Goal: Task Accomplishment & Management: Manage account settings

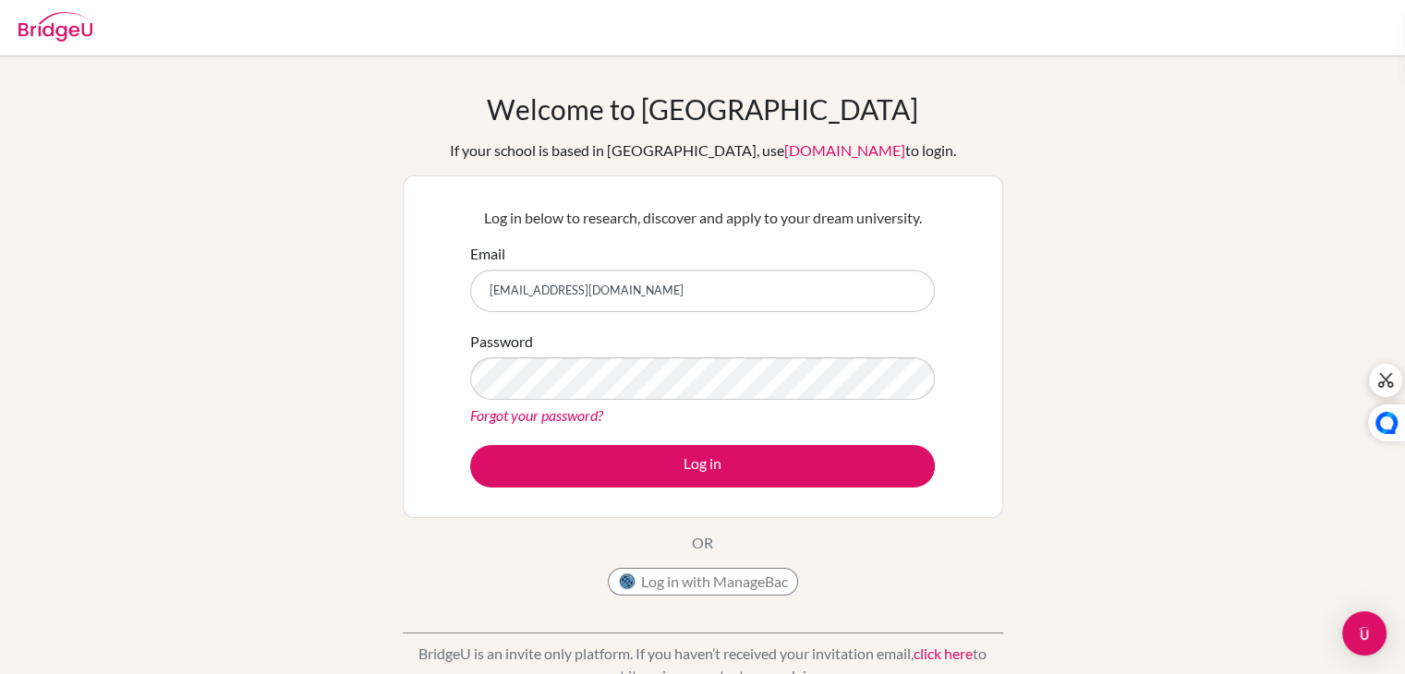
click at [716, 492] on div "Log in below to research, discover and apply to your dream university. Email ji…" at bounding box center [703, 347] width 488 height 304
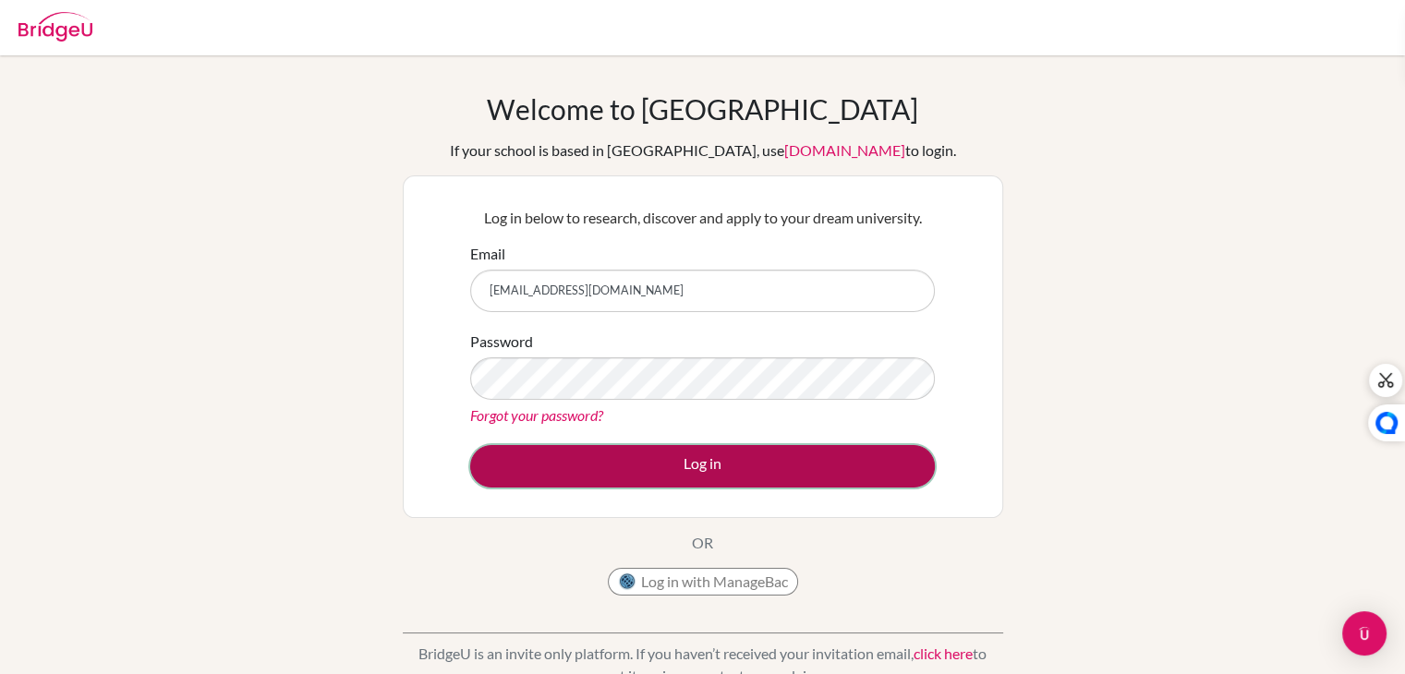
click at [687, 463] on button "Log in" at bounding box center [702, 466] width 465 height 42
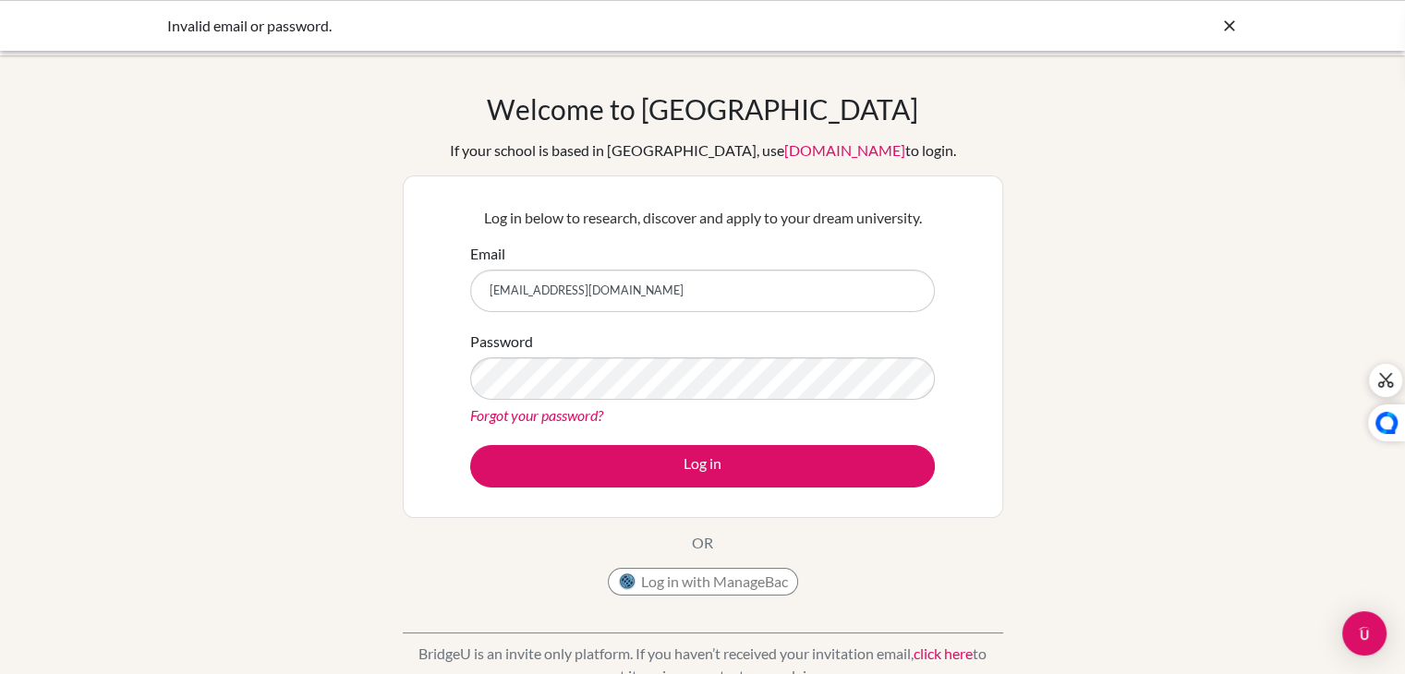
click at [557, 420] on link "Forgot your password?" at bounding box center [536, 416] width 133 height 18
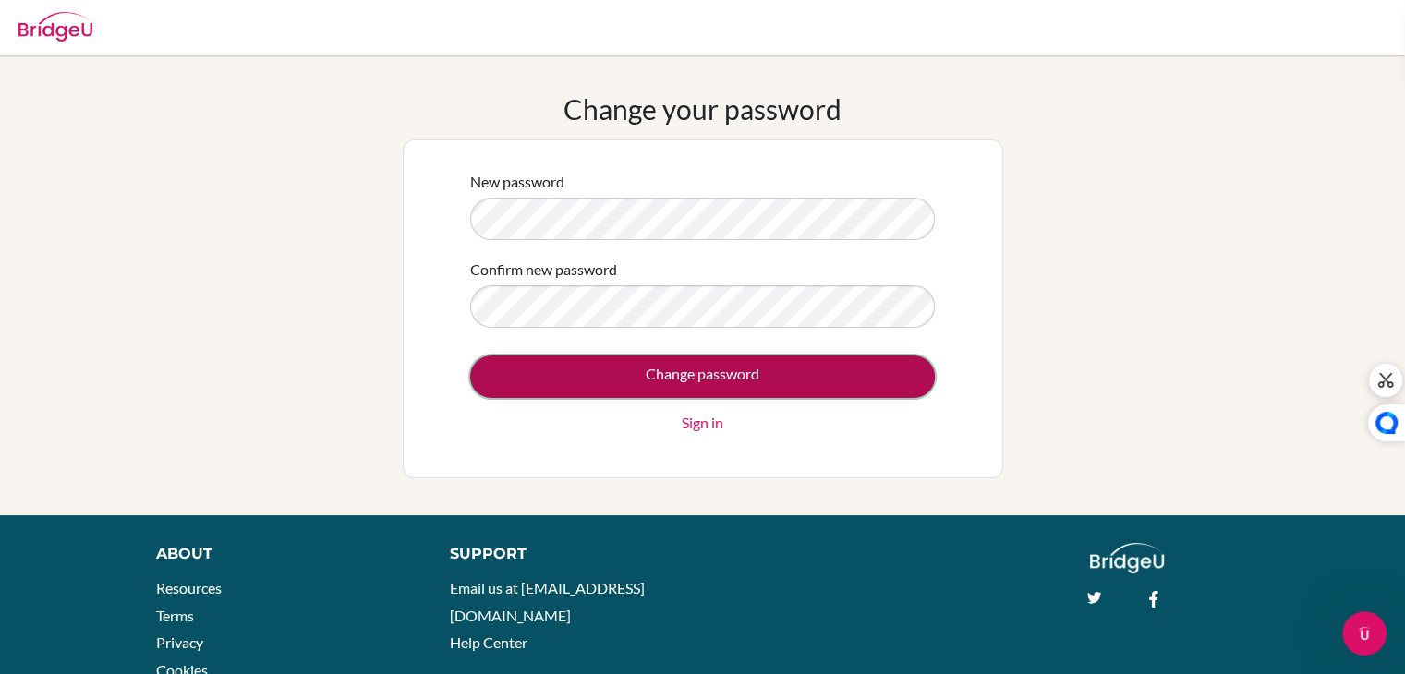
click at [769, 384] on input "Change password" at bounding box center [702, 377] width 465 height 42
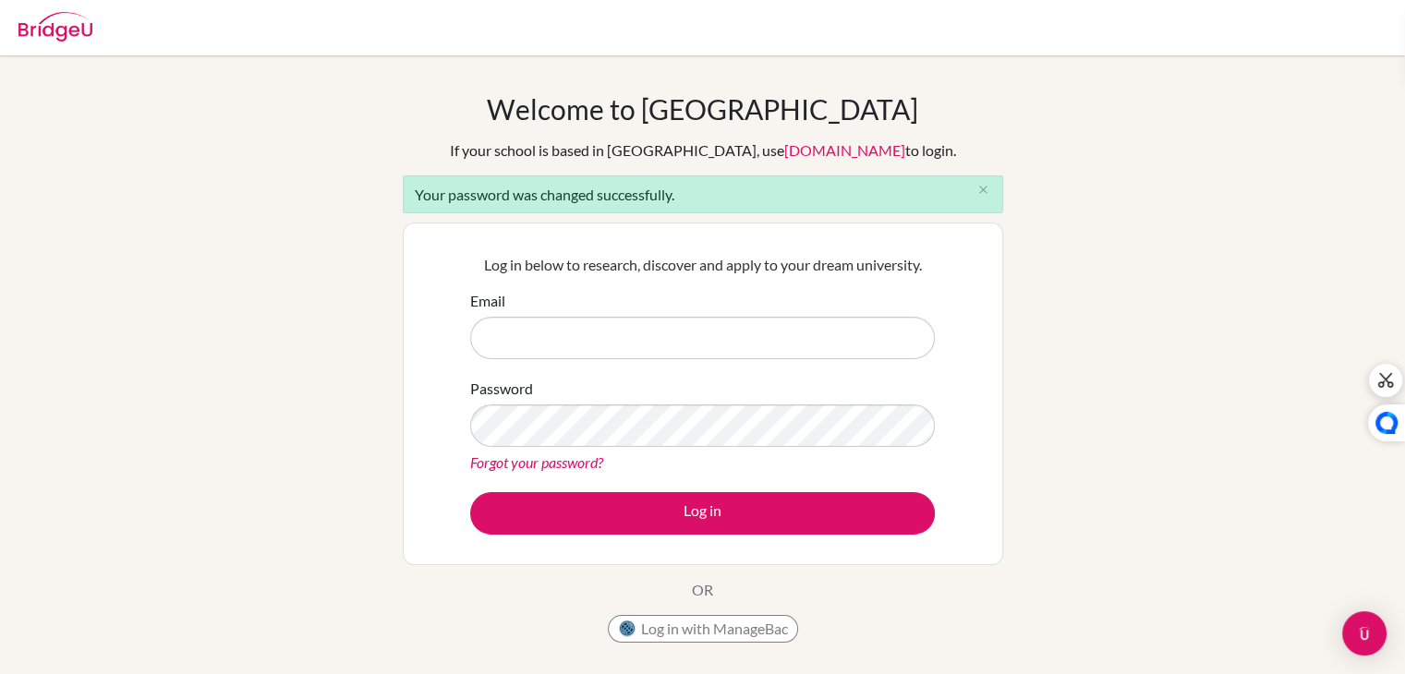
click at [614, 334] on input "Email" at bounding box center [702, 338] width 465 height 42
type input "[EMAIL_ADDRESS][DOMAIN_NAME]"
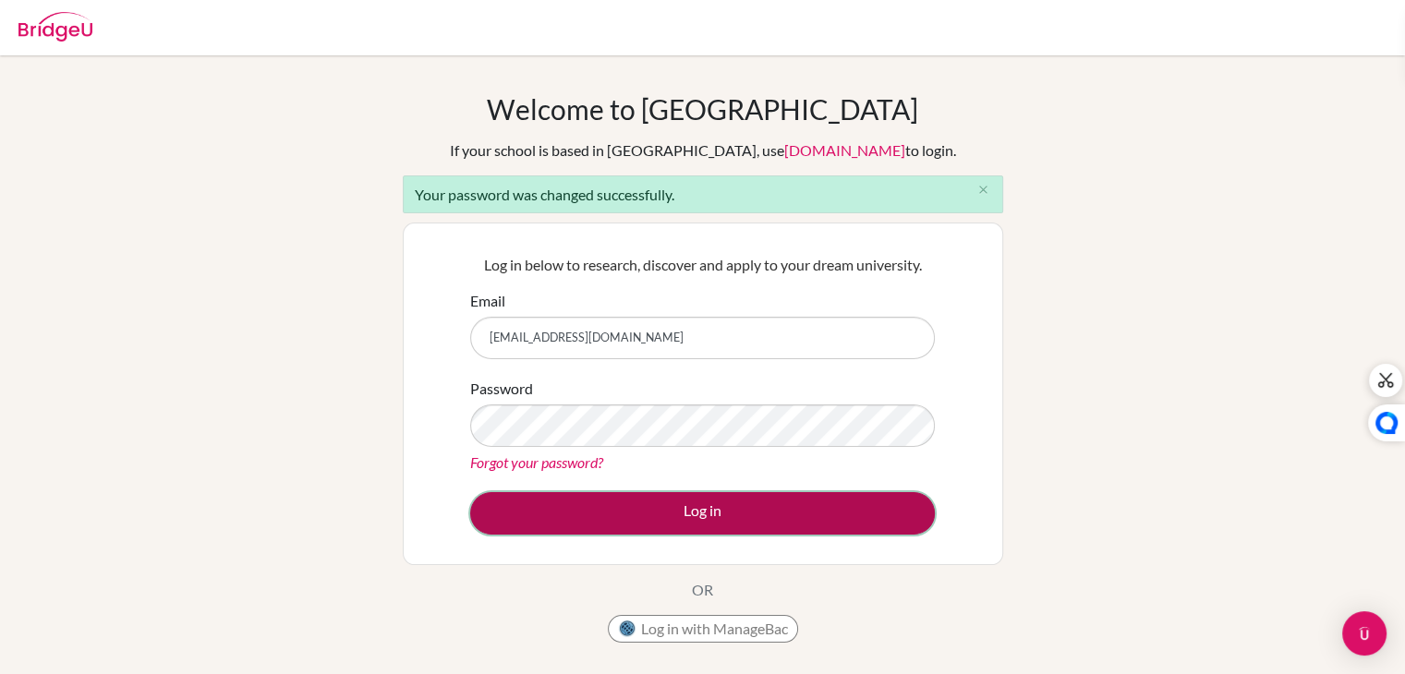
click at [688, 525] on button "Log in" at bounding box center [702, 513] width 465 height 42
